Goal: Task Accomplishment & Management: Use online tool/utility

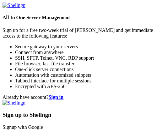
click at [43, 124] on link "Signup with Google" at bounding box center [23, 126] width 41 height 5
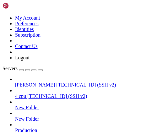
click at [56, 82] on span "[TECHNICAL_ID] (SSH v2)" at bounding box center [86, 84] width 60 height 5
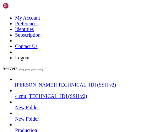
type input "/root/dosv2"
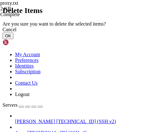
click at [14, 39] on button "OK" at bounding box center [8, 35] width 11 height 7
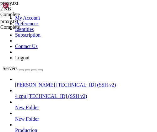
scroll to position [0, 0]
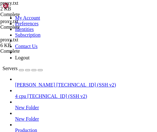
drag, startPoint x: 17, startPoint y: 493, endPoint x: 16, endPoint y: 482, distance: 11.4
